Goal: Transaction & Acquisition: Subscribe to service/newsletter

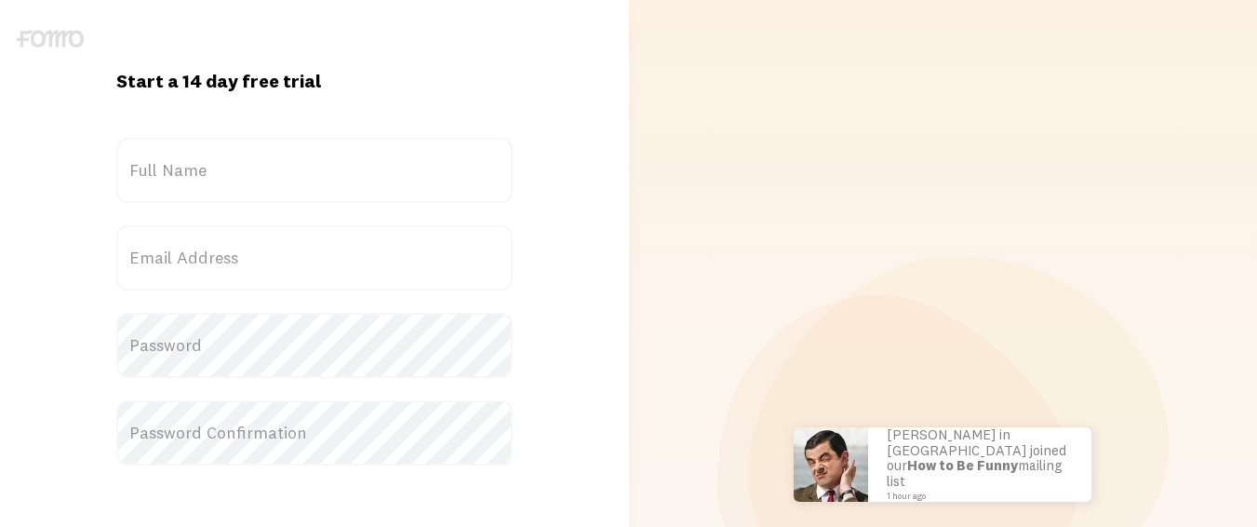
click at [275, 177] on label "Full Name" at bounding box center [314, 170] width 396 height 65
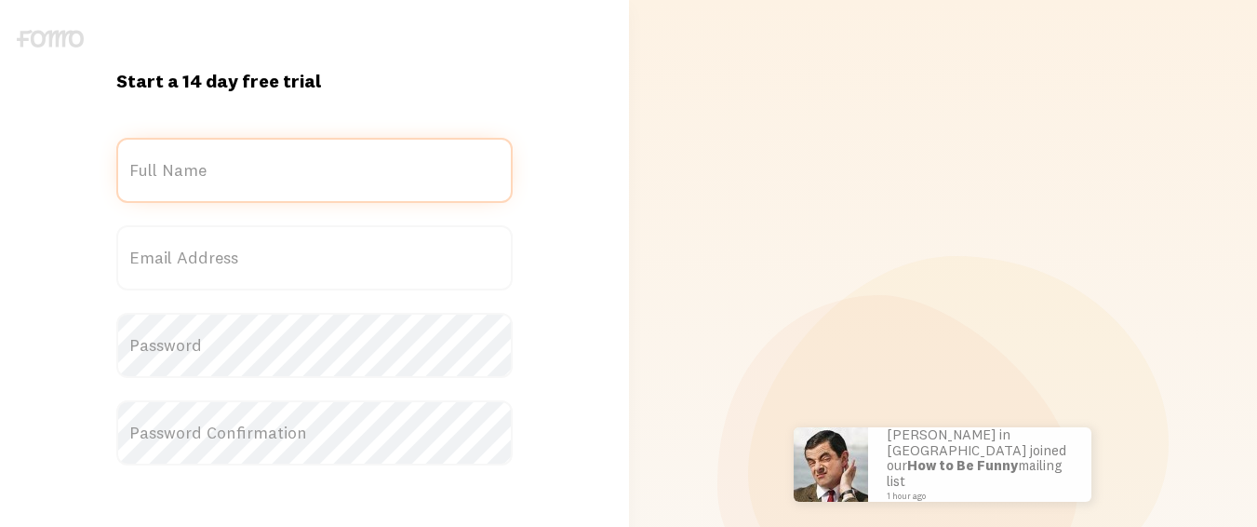
click at [275, 177] on input "Full Name" at bounding box center [314, 170] width 396 height 65
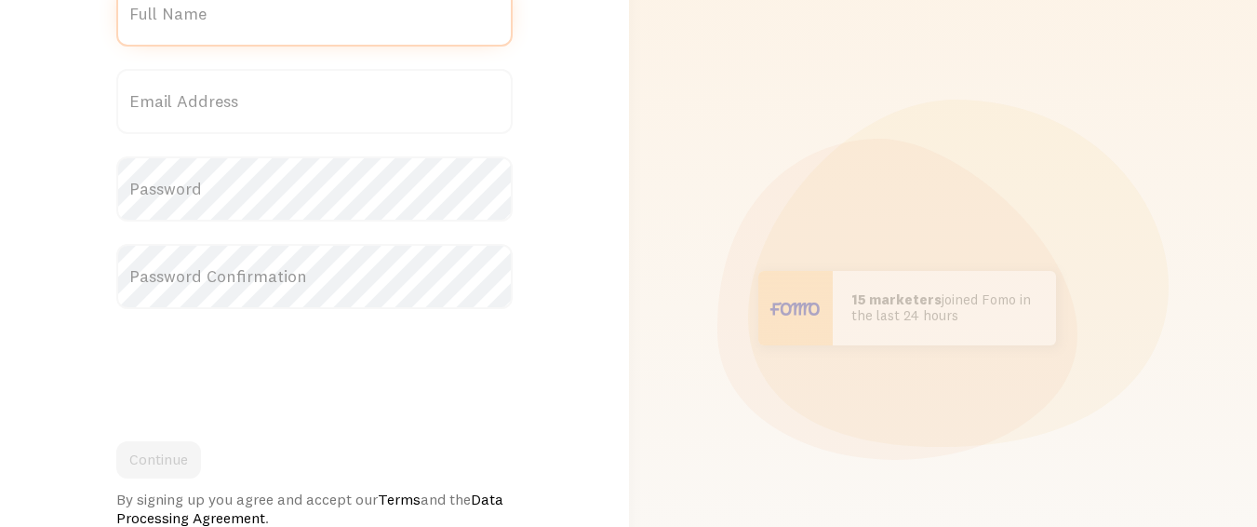
scroll to position [123, 0]
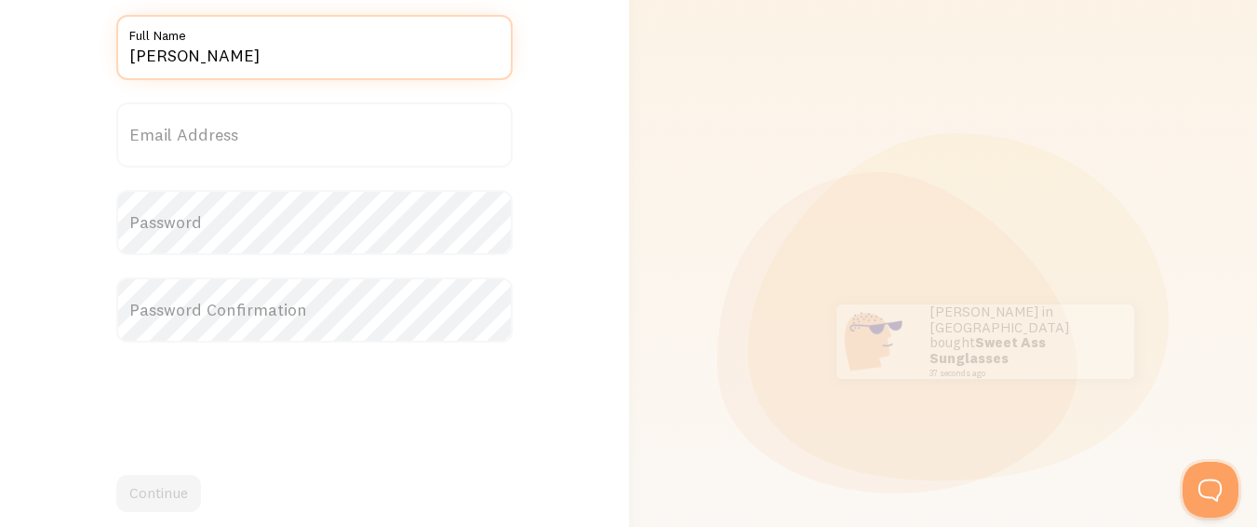
type input "[PERSON_NAME]"
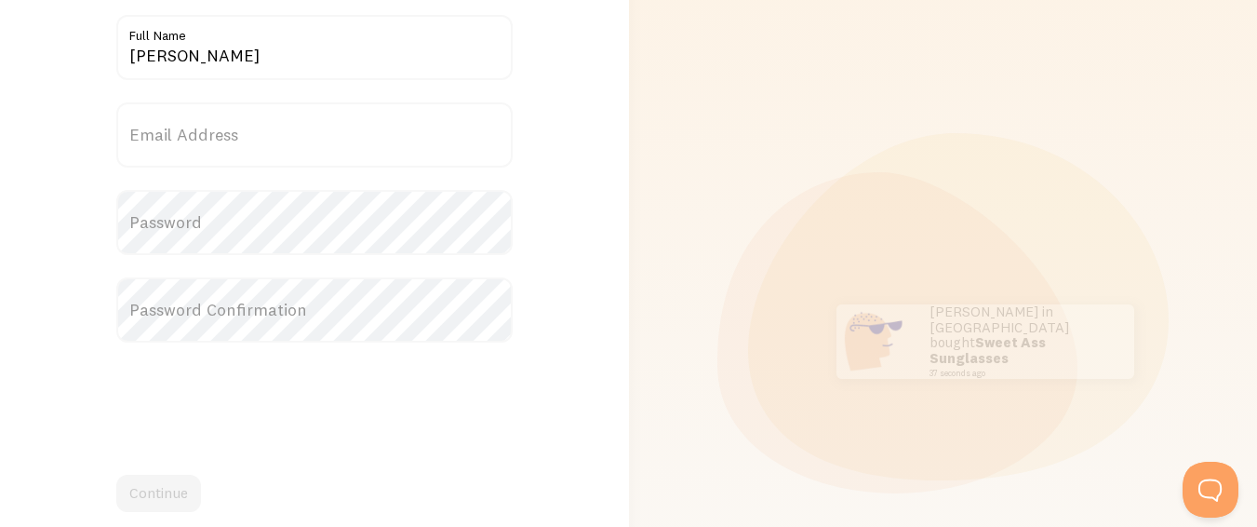
click at [454, 127] on label "Email Address" at bounding box center [314, 134] width 396 height 65
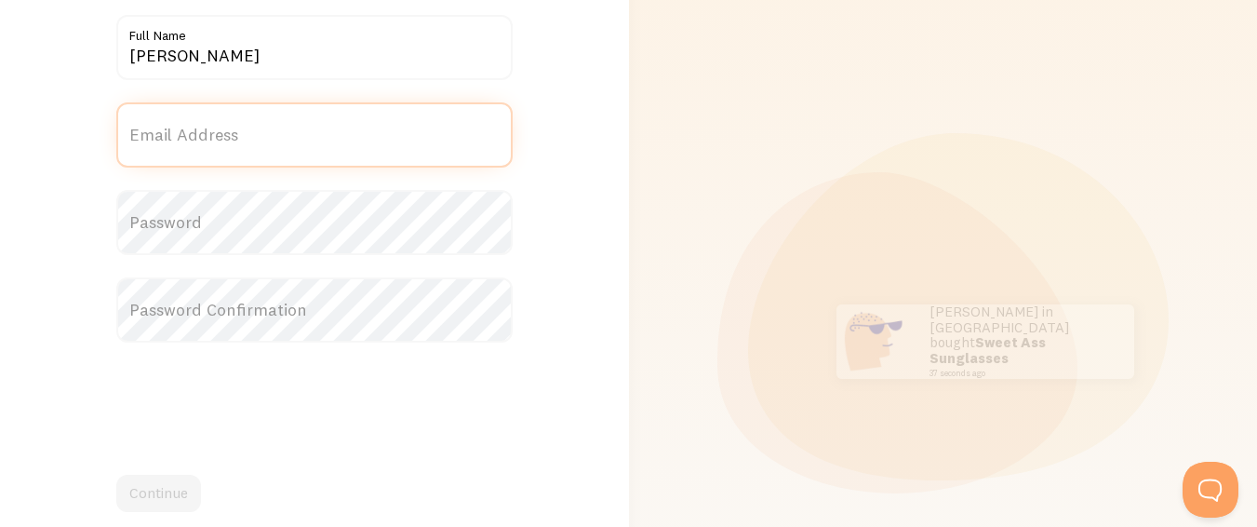
click at [454, 127] on input "Email Address" at bounding box center [314, 134] width 396 height 65
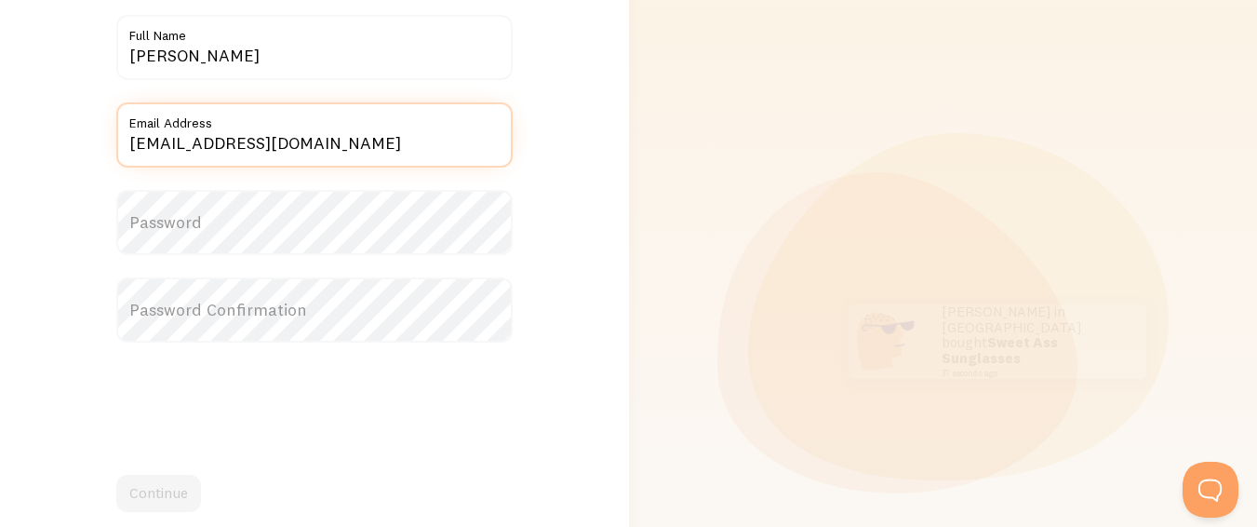
type input "[EMAIL_ADDRESS][DOMAIN_NAME]"
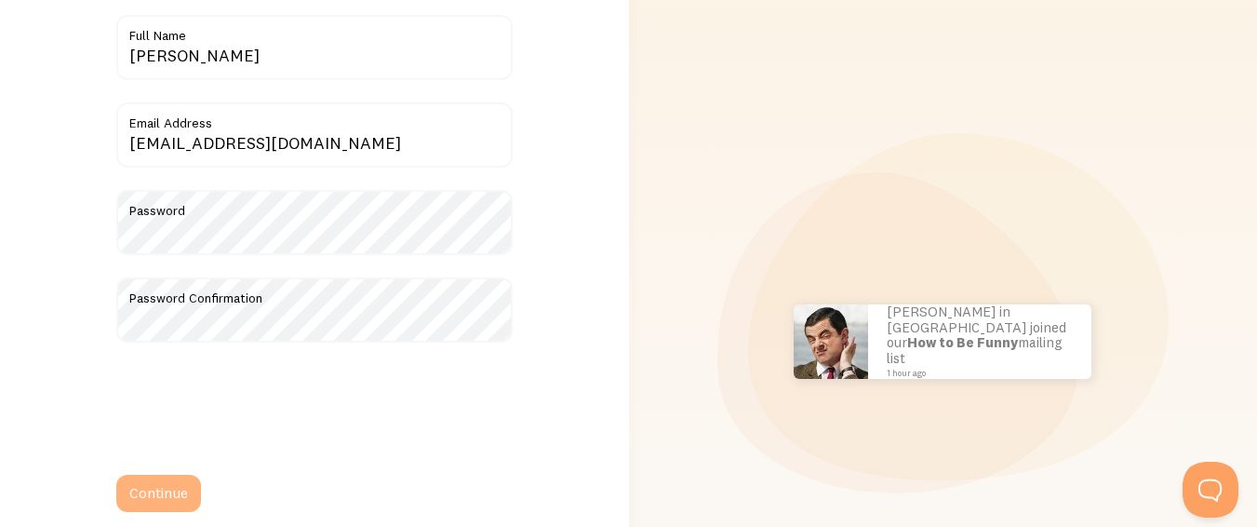
click at [171, 491] on button "Continue" at bounding box center [158, 493] width 85 height 37
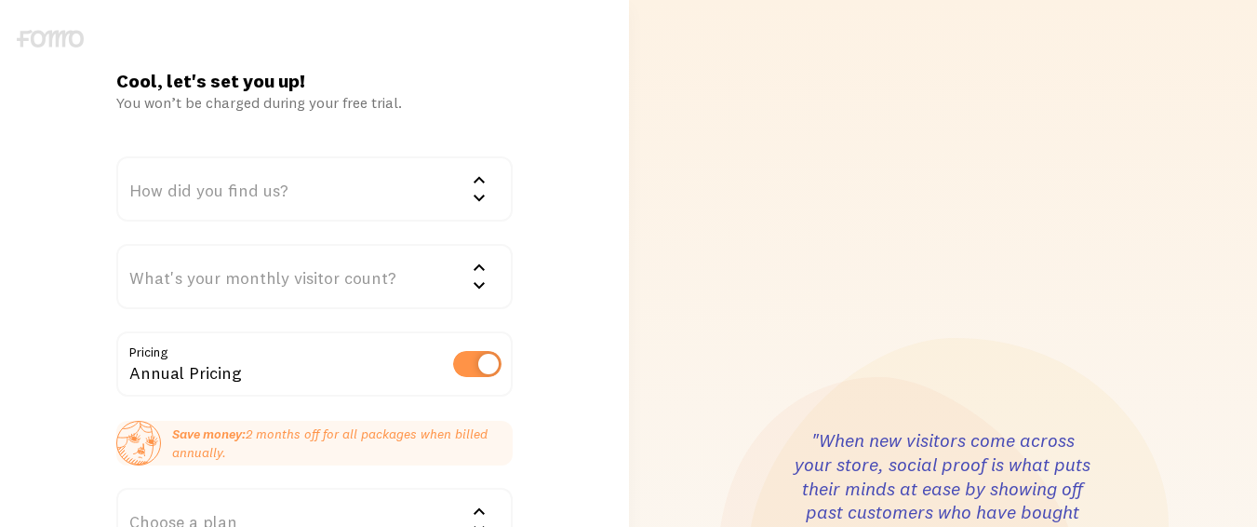
click at [480, 198] on icon at bounding box center [479, 197] width 11 height 7
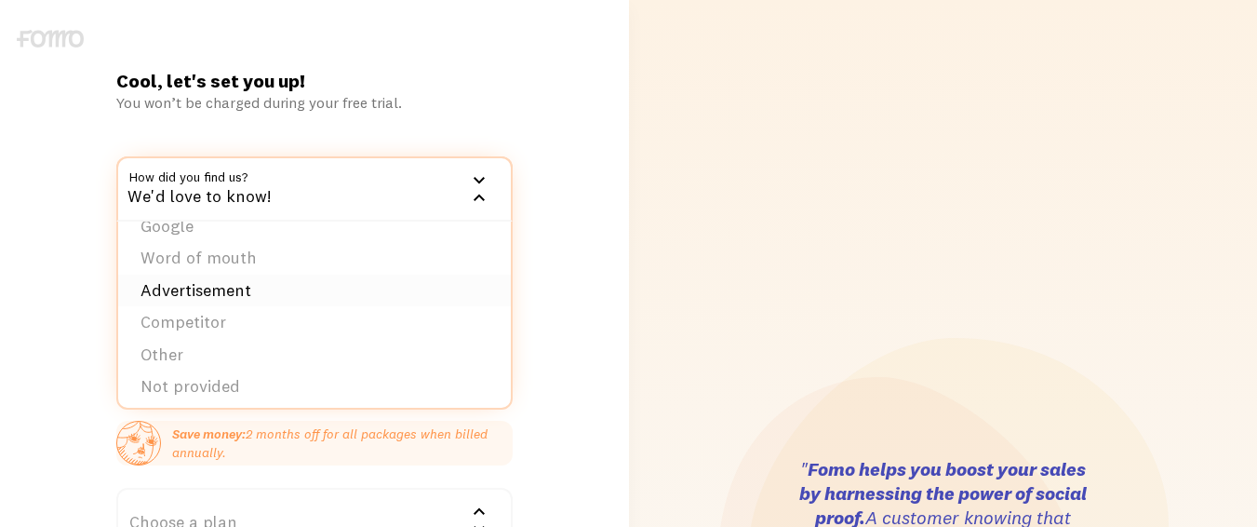
scroll to position [29, 0]
click at [248, 280] on li "Advertisement" at bounding box center [314, 284] width 393 height 33
click at [248, 280] on div "What's your monthly visitor count?" at bounding box center [314, 276] width 396 height 65
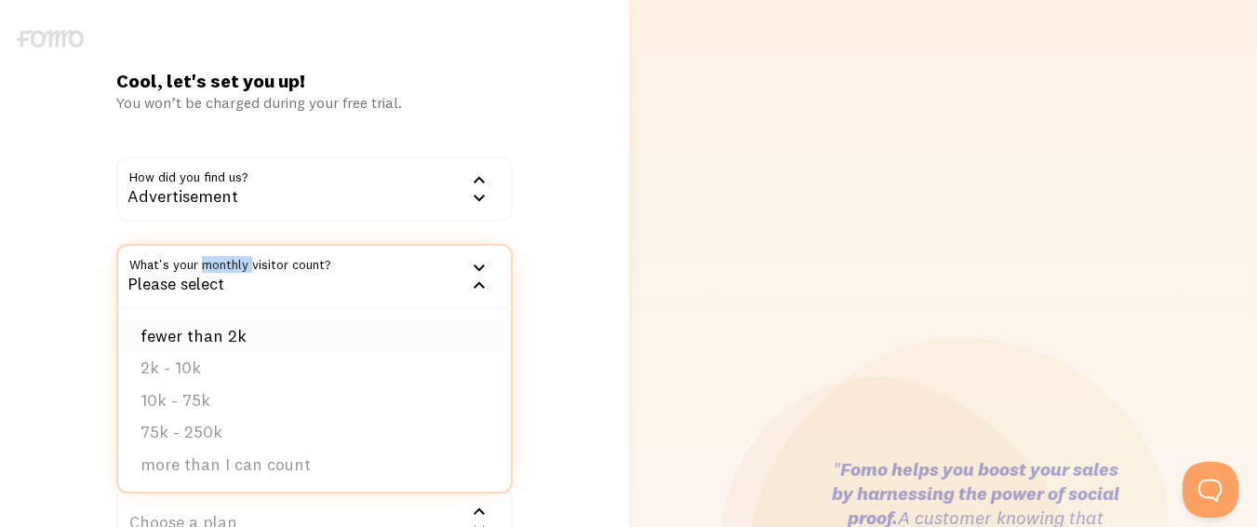
scroll to position [0, 0]
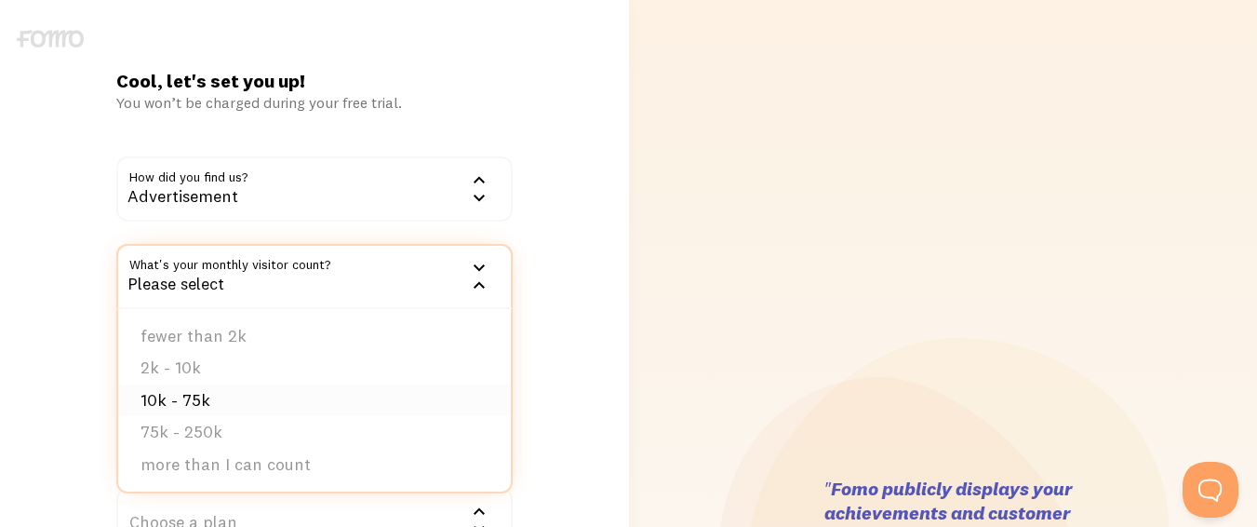
click at [210, 405] on li "10k - 75k" at bounding box center [314, 400] width 393 height 33
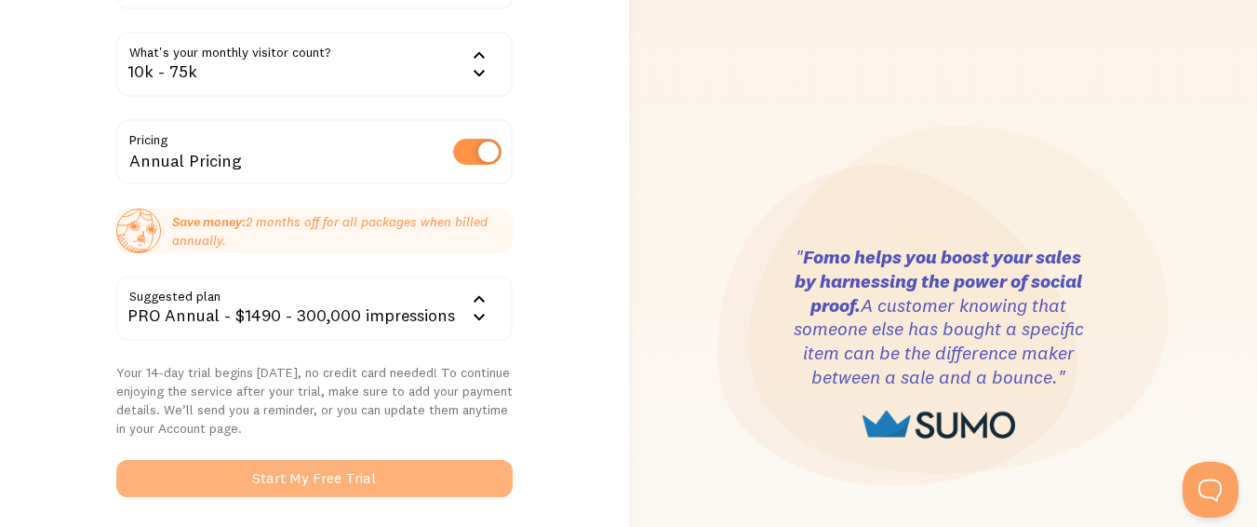
scroll to position [584, 0]
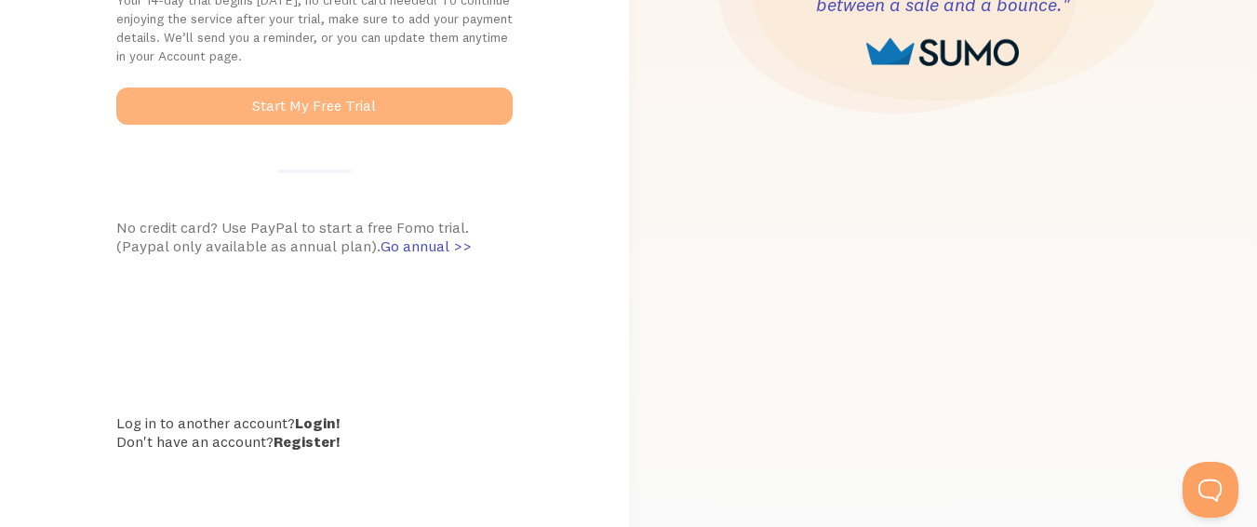
click at [379, 98] on button "Start My Free Trial" at bounding box center [314, 105] width 396 height 37
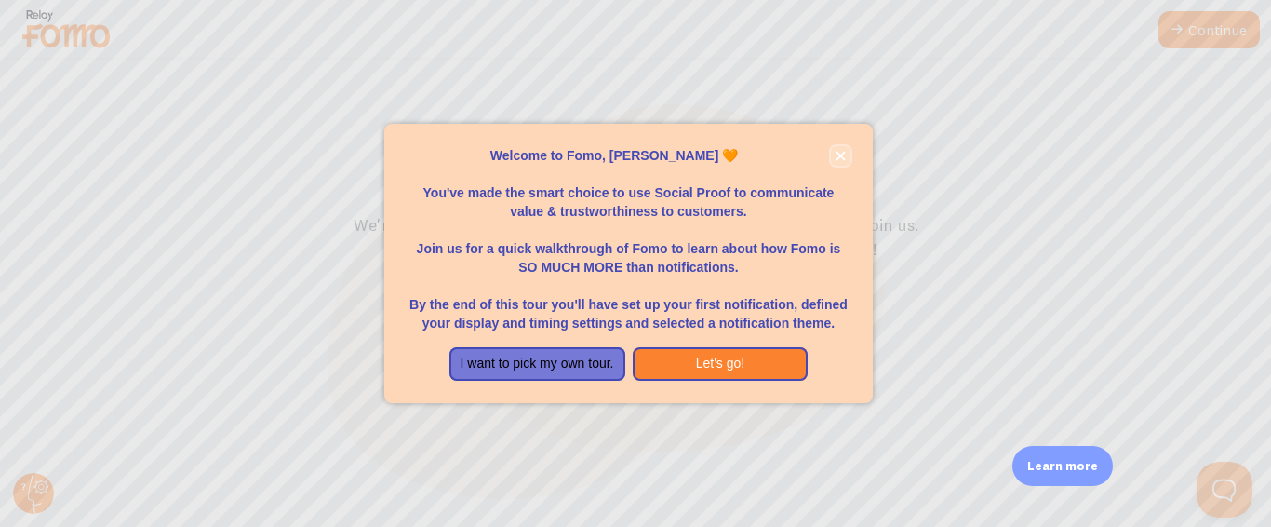
click at [847, 156] on button "close," at bounding box center [841, 156] width 20 height 20
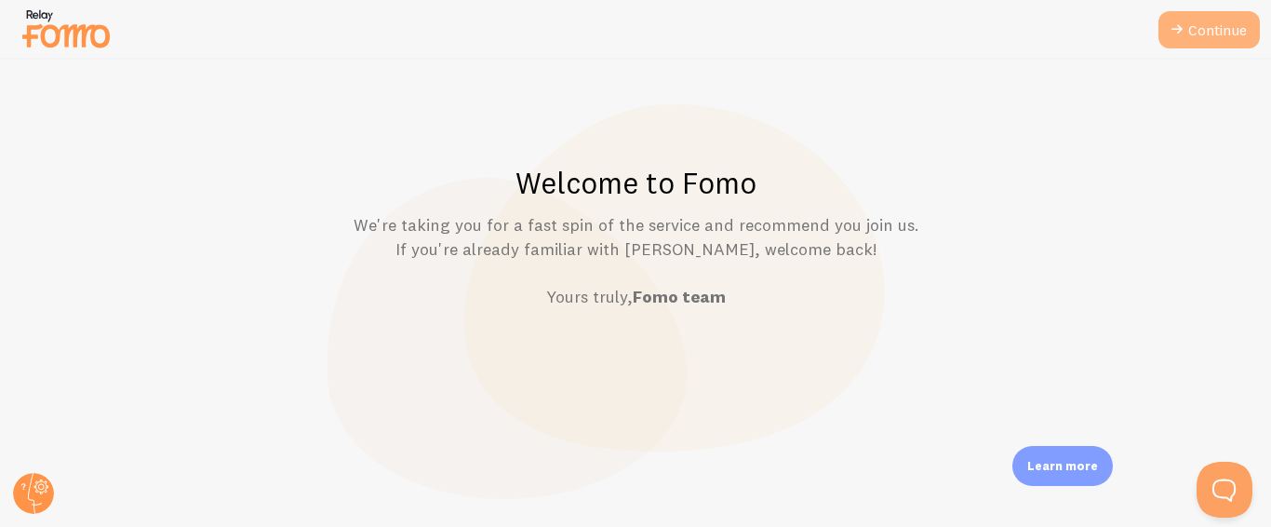
click at [1186, 38] on icon at bounding box center [1177, 30] width 22 height 22
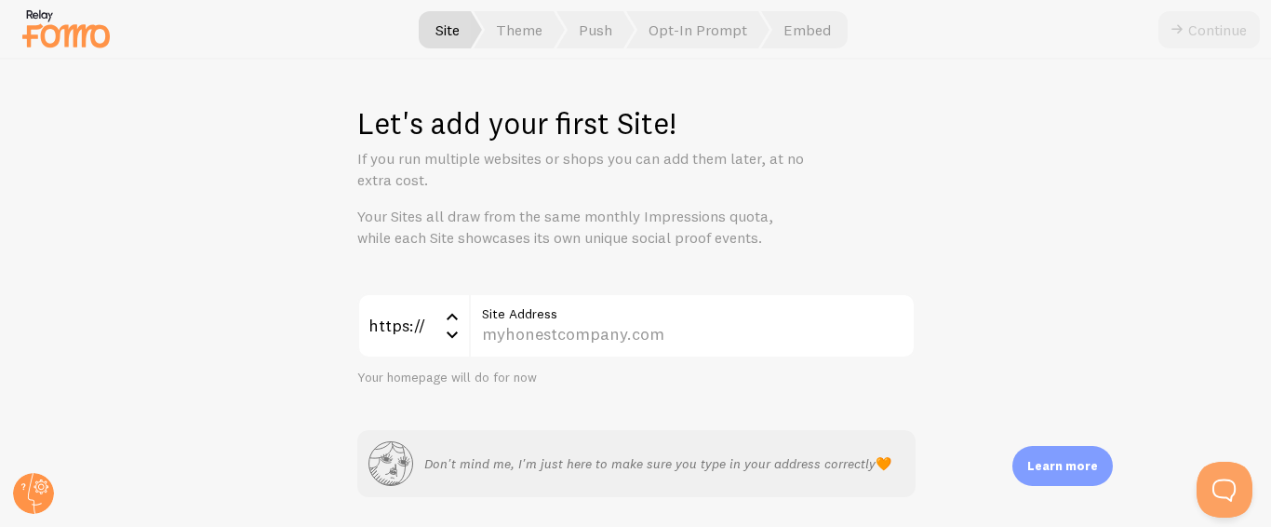
click at [1223, 34] on div "Continue" at bounding box center [1209, 29] width 101 height 37
click at [50, 25] on img at bounding box center [66, 28] width 93 height 47
